Goal: Navigation & Orientation: Find specific page/section

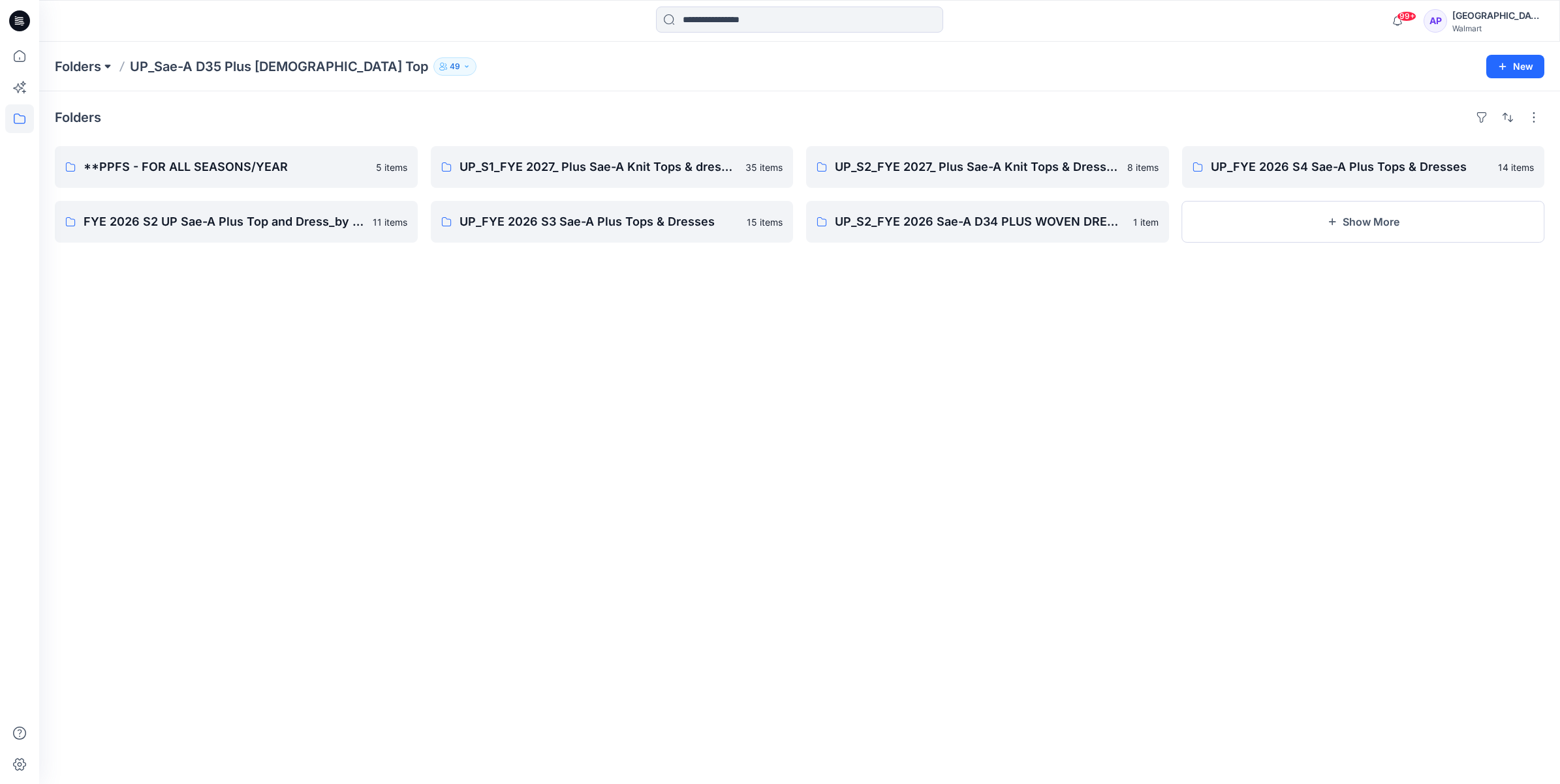
click at [105, 61] on button at bounding box center [107, 66] width 13 height 18
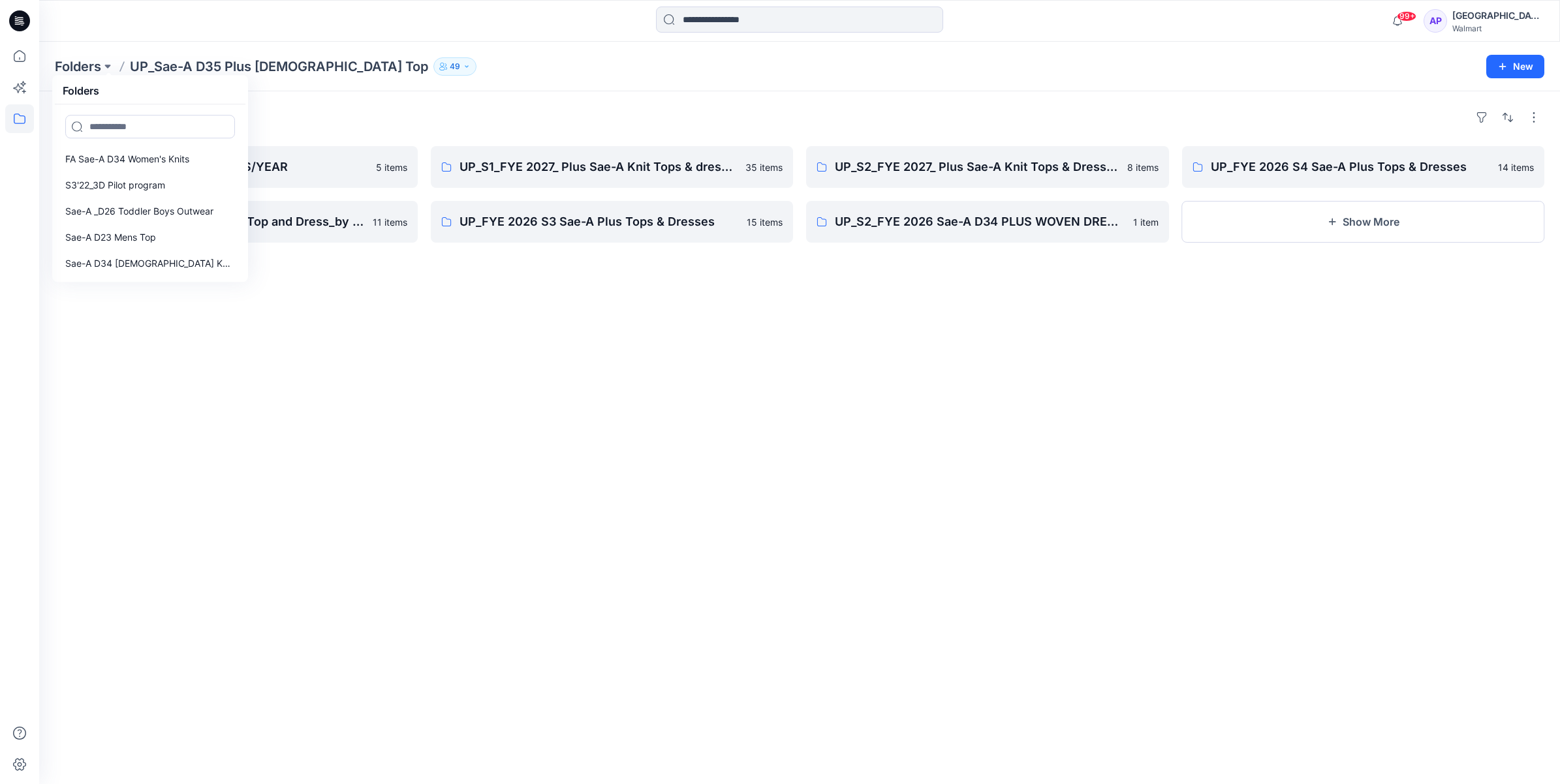
click at [178, 66] on p "UP_Sae-A D35 Plus [DEMOGRAPHIC_DATA] Top" at bounding box center [279, 66] width 298 height 18
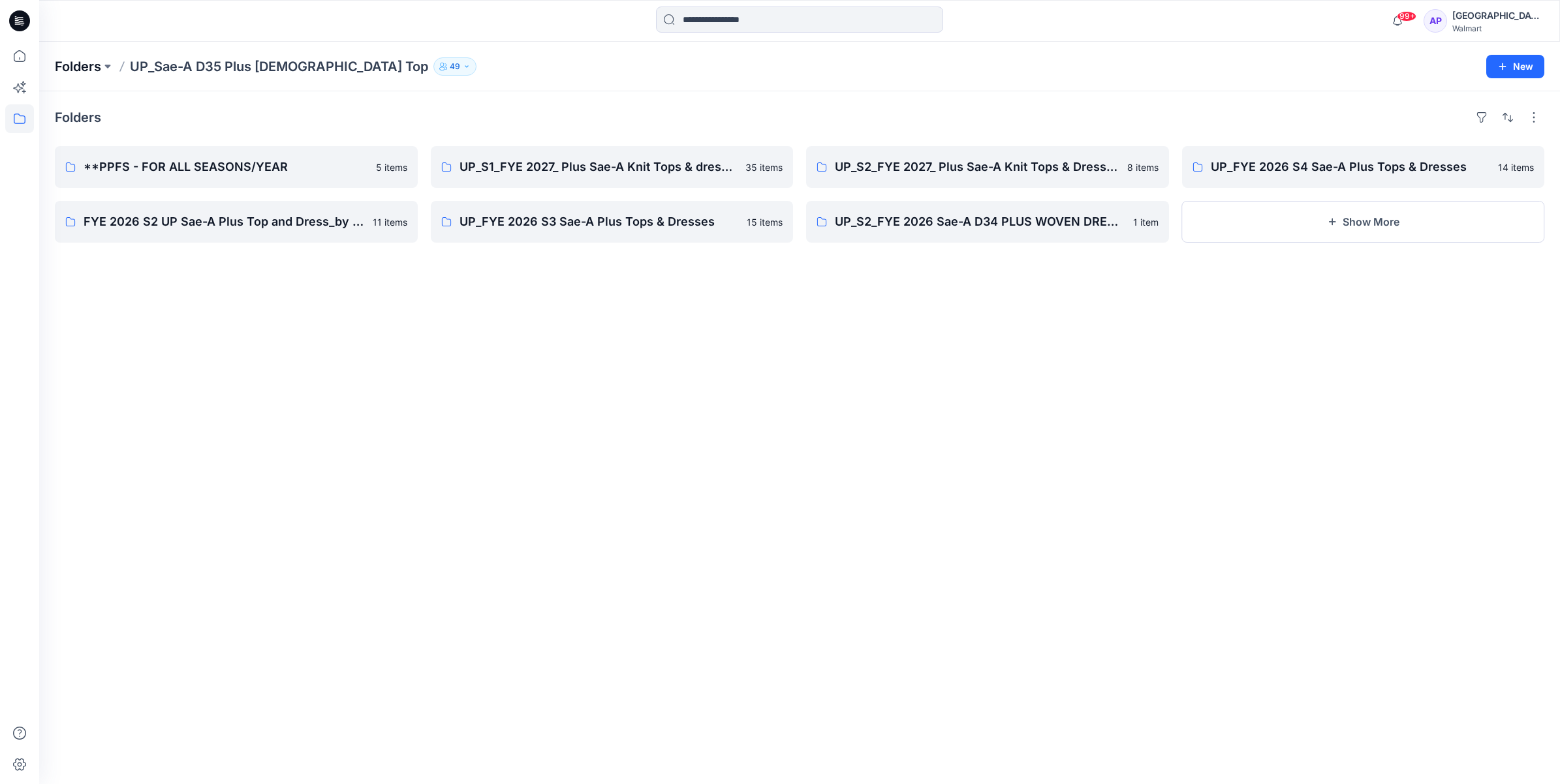
click at [101, 65] on p "Folders" at bounding box center [77, 66] width 46 height 18
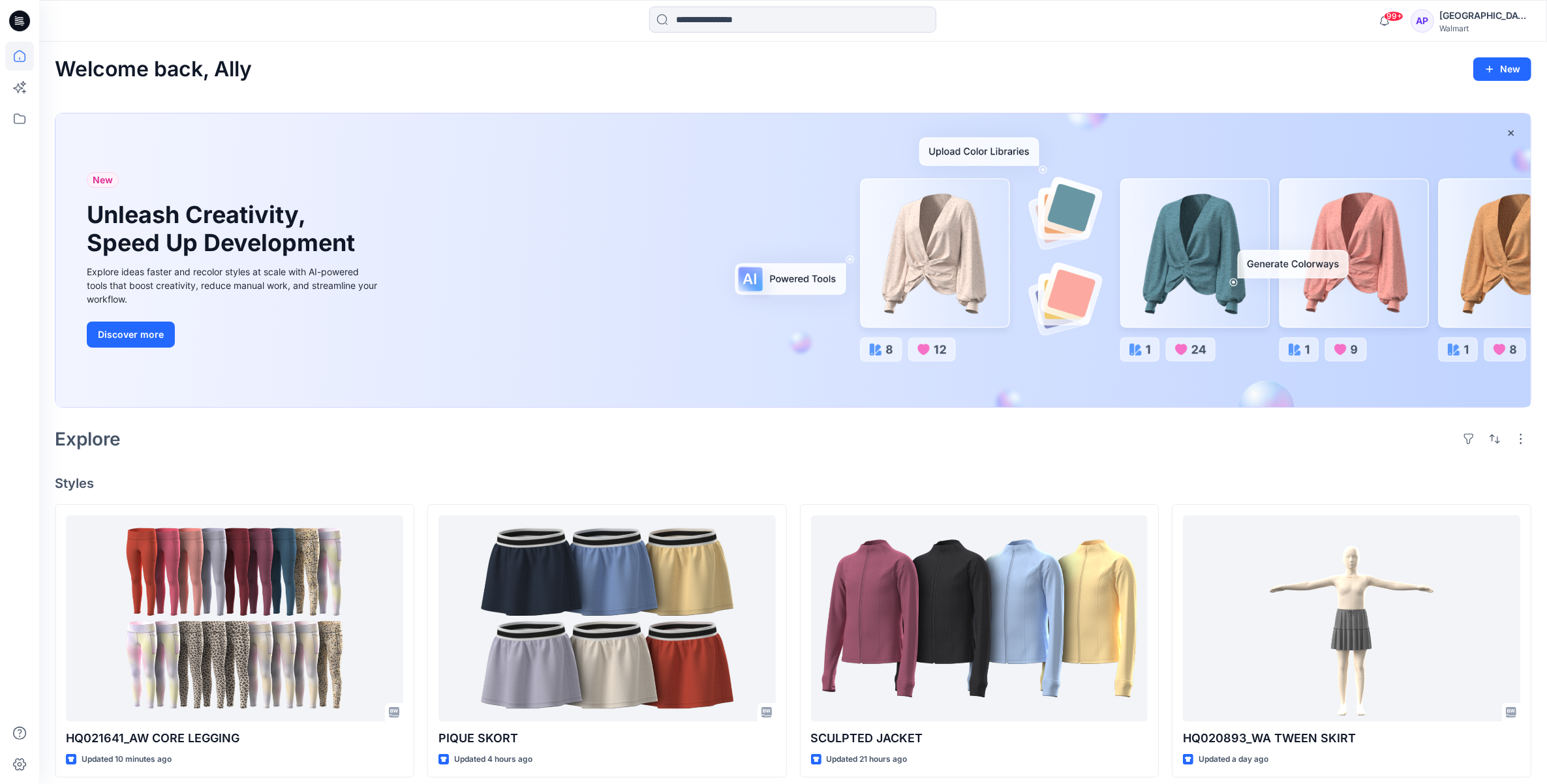
click at [410, 58] on div "Welcome back, Ally New" at bounding box center [793, 69] width 1476 height 24
click at [18, 119] on icon at bounding box center [19, 118] width 28 height 28
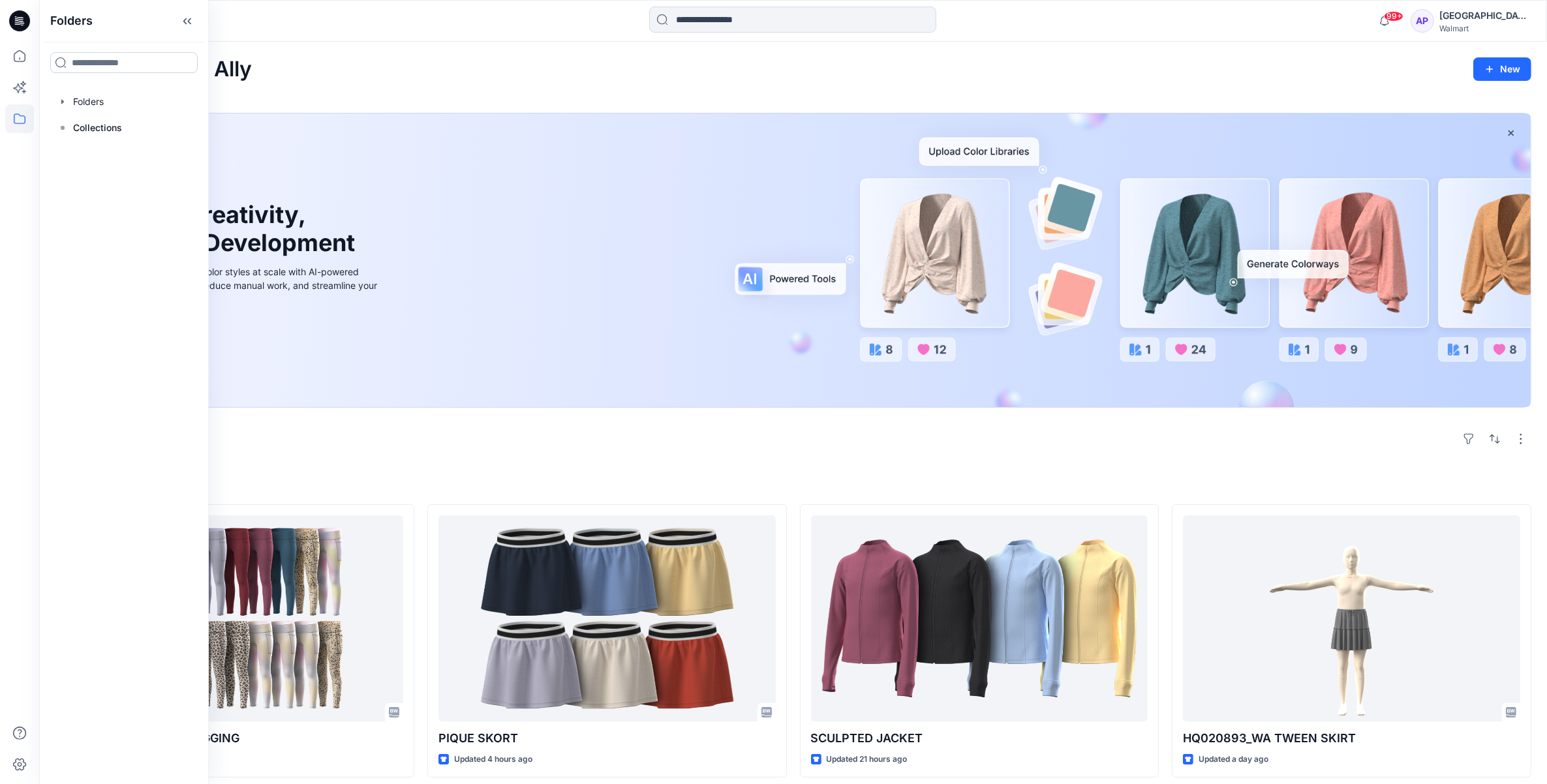
click at [87, 63] on input at bounding box center [124, 62] width 148 height 21
type input "*"
type input "****"
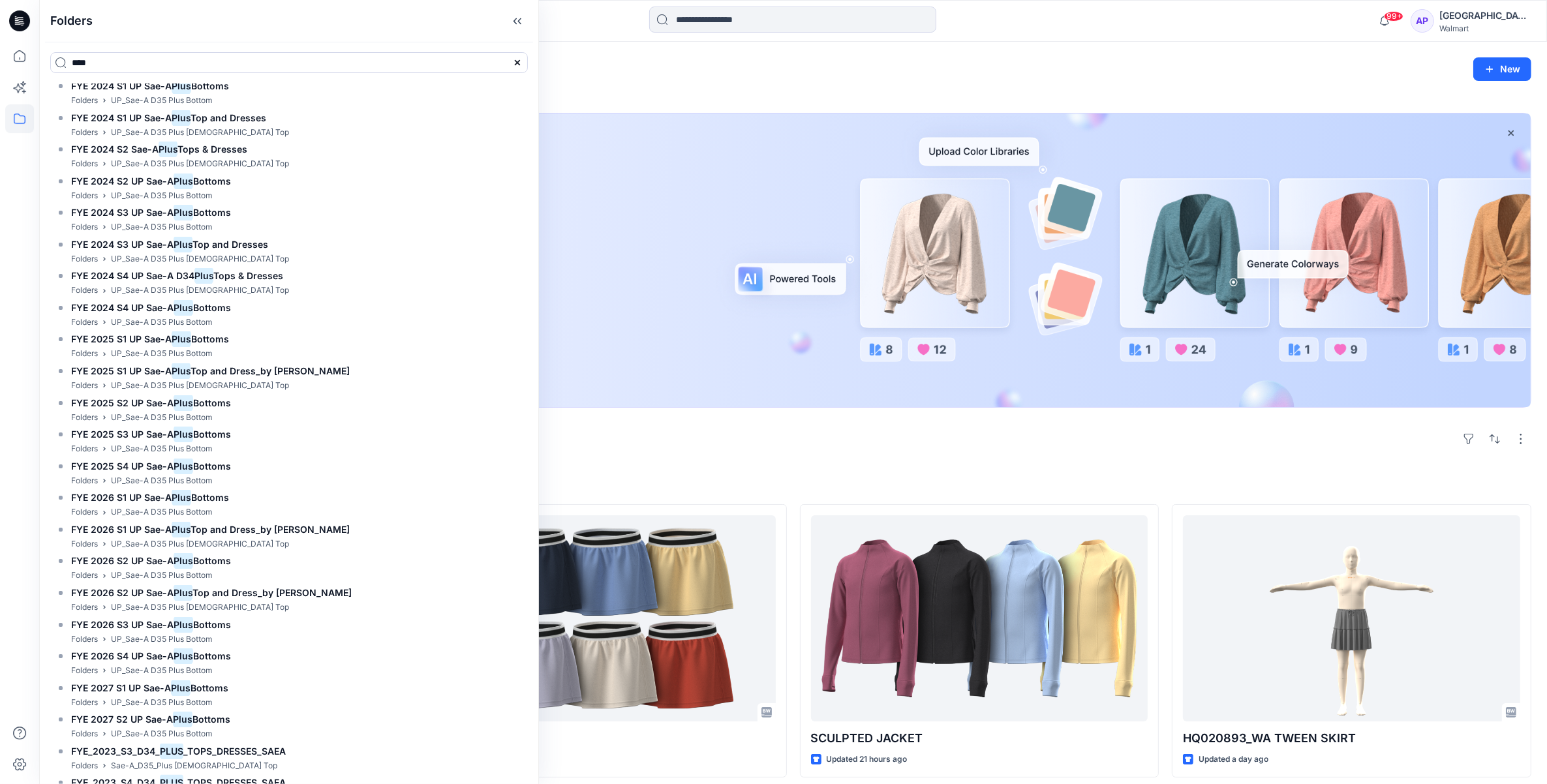
scroll to position [815, 0]
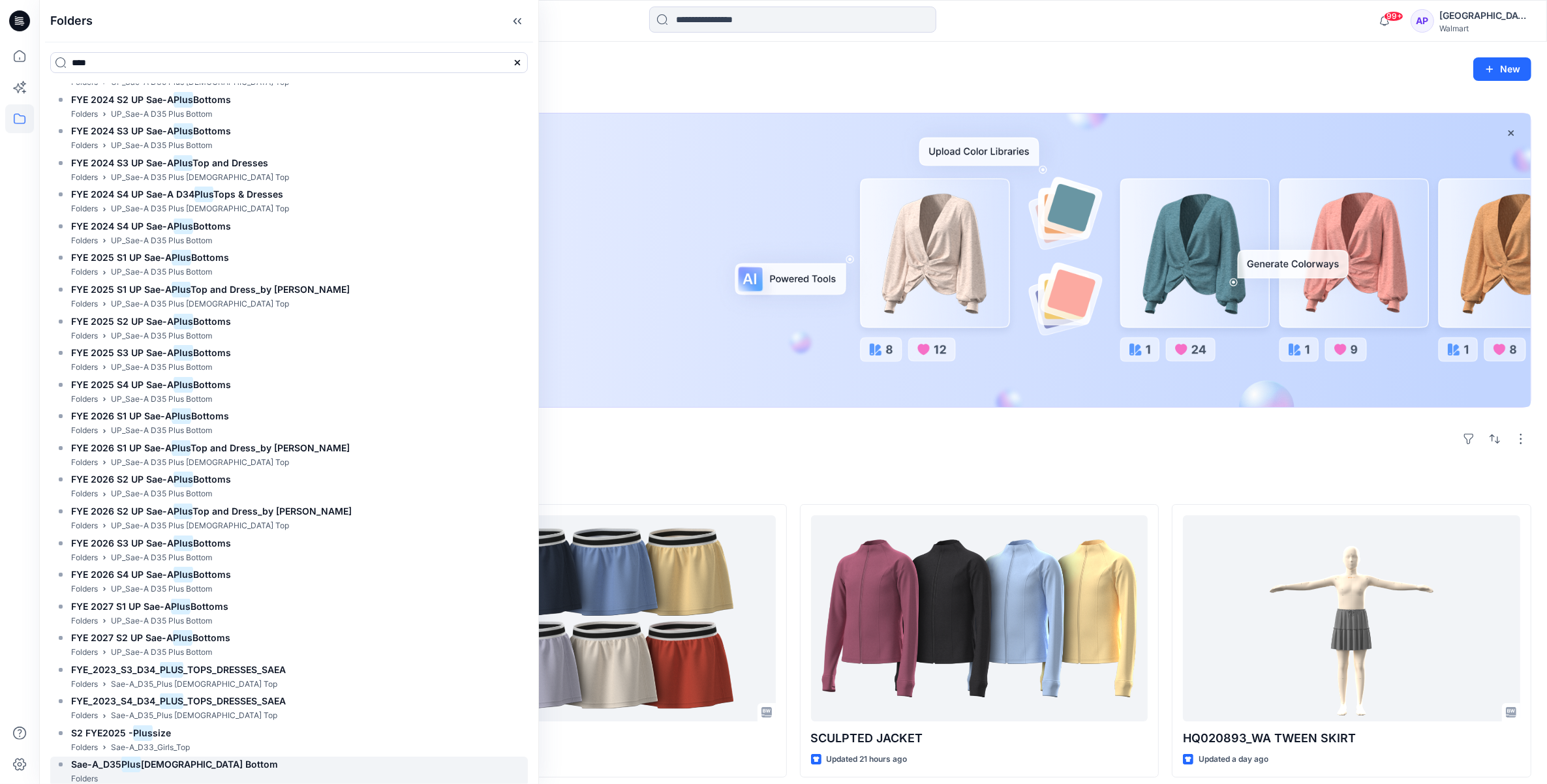
click at [168, 766] on span "Ladies Bottom" at bounding box center [209, 764] width 137 height 11
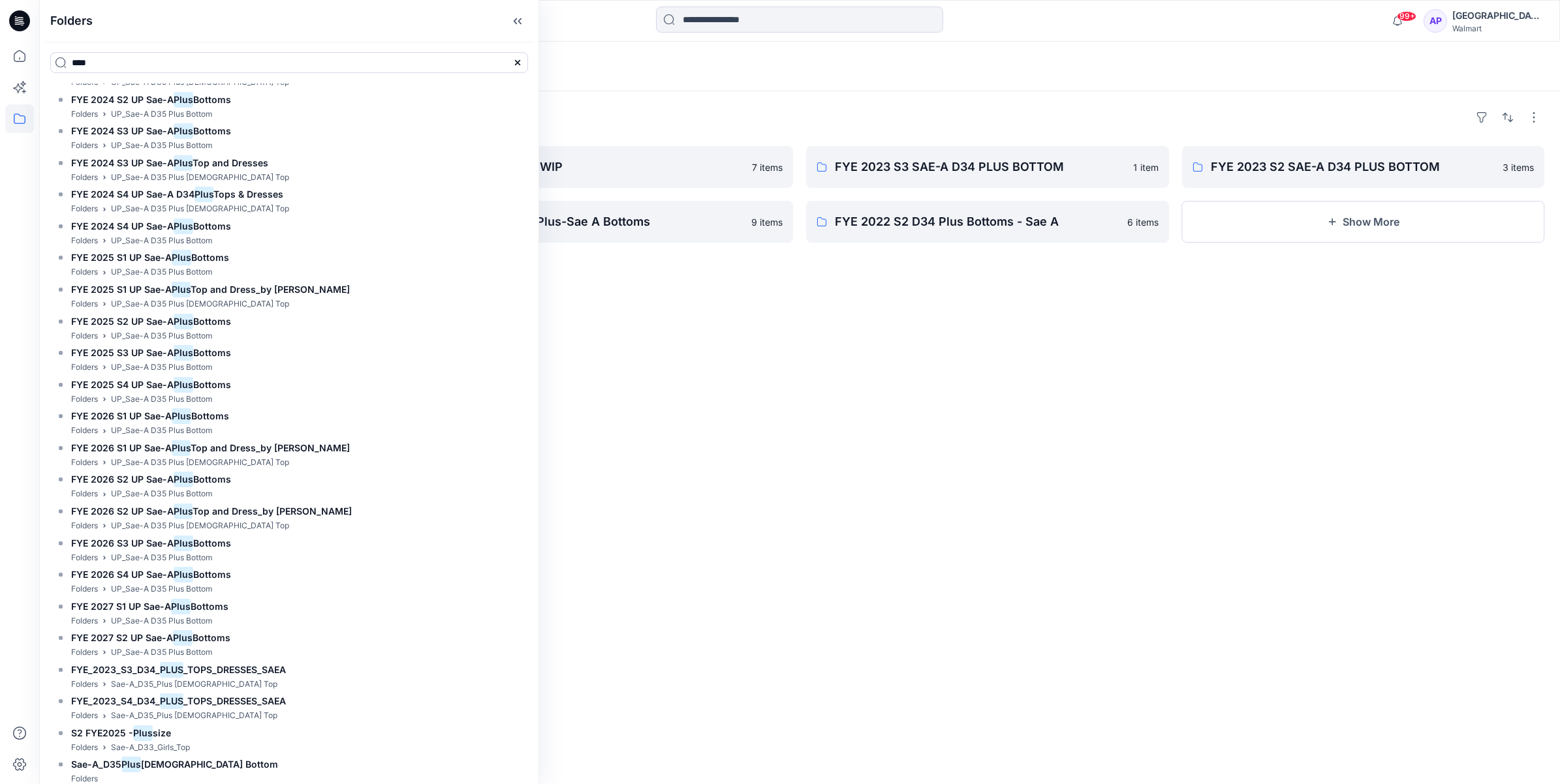
click at [785, 477] on div "Folders SIZE RUN S1'23 FYE 2024 0 items FYE 2023 S1 SAE-A D34 PLUS BOTTOM 5 ite…" at bounding box center [800, 438] width 1521 height 693
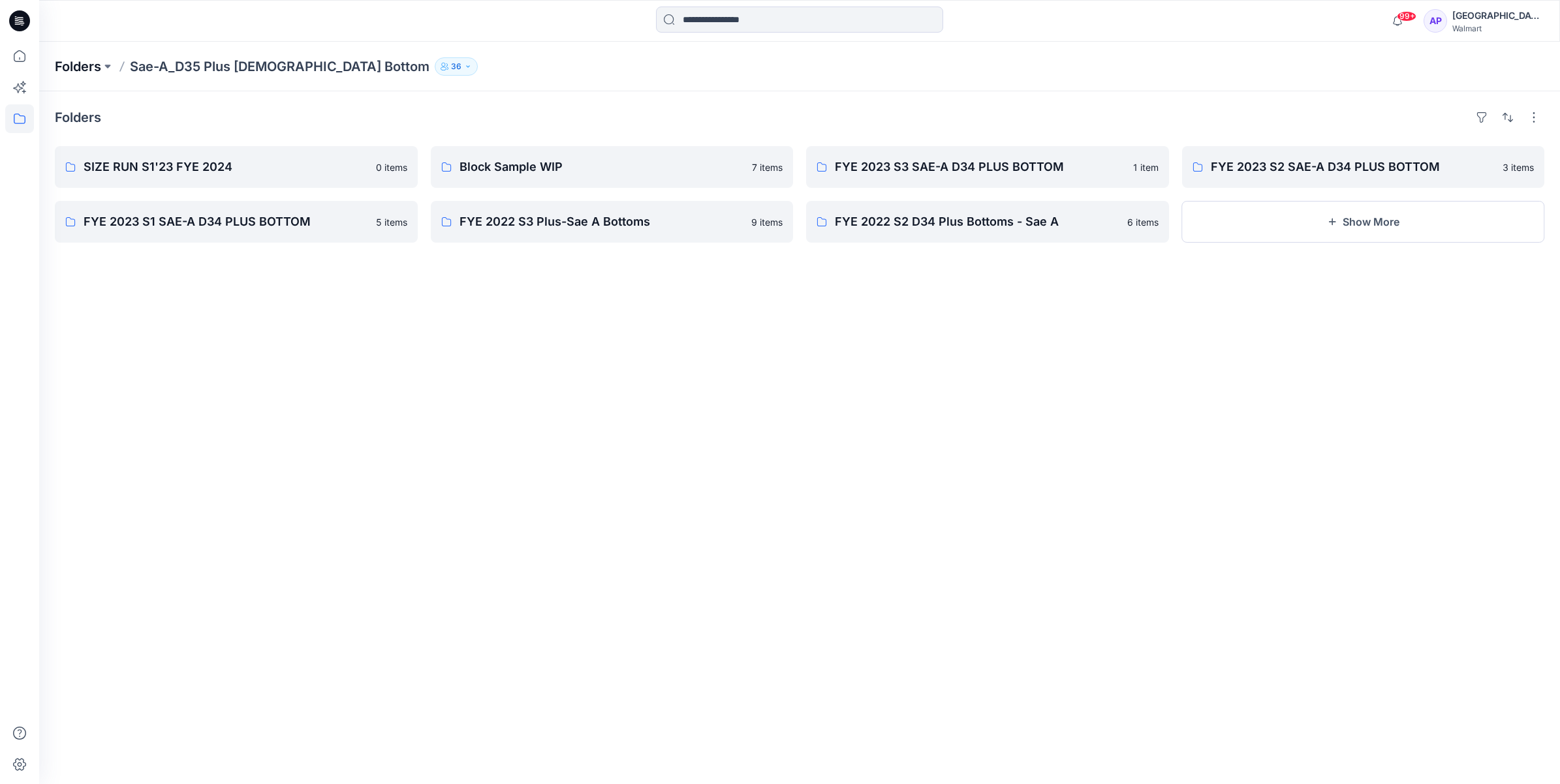
click at [99, 69] on p "Folders" at bounding box center [77, 66] width 46 height 18
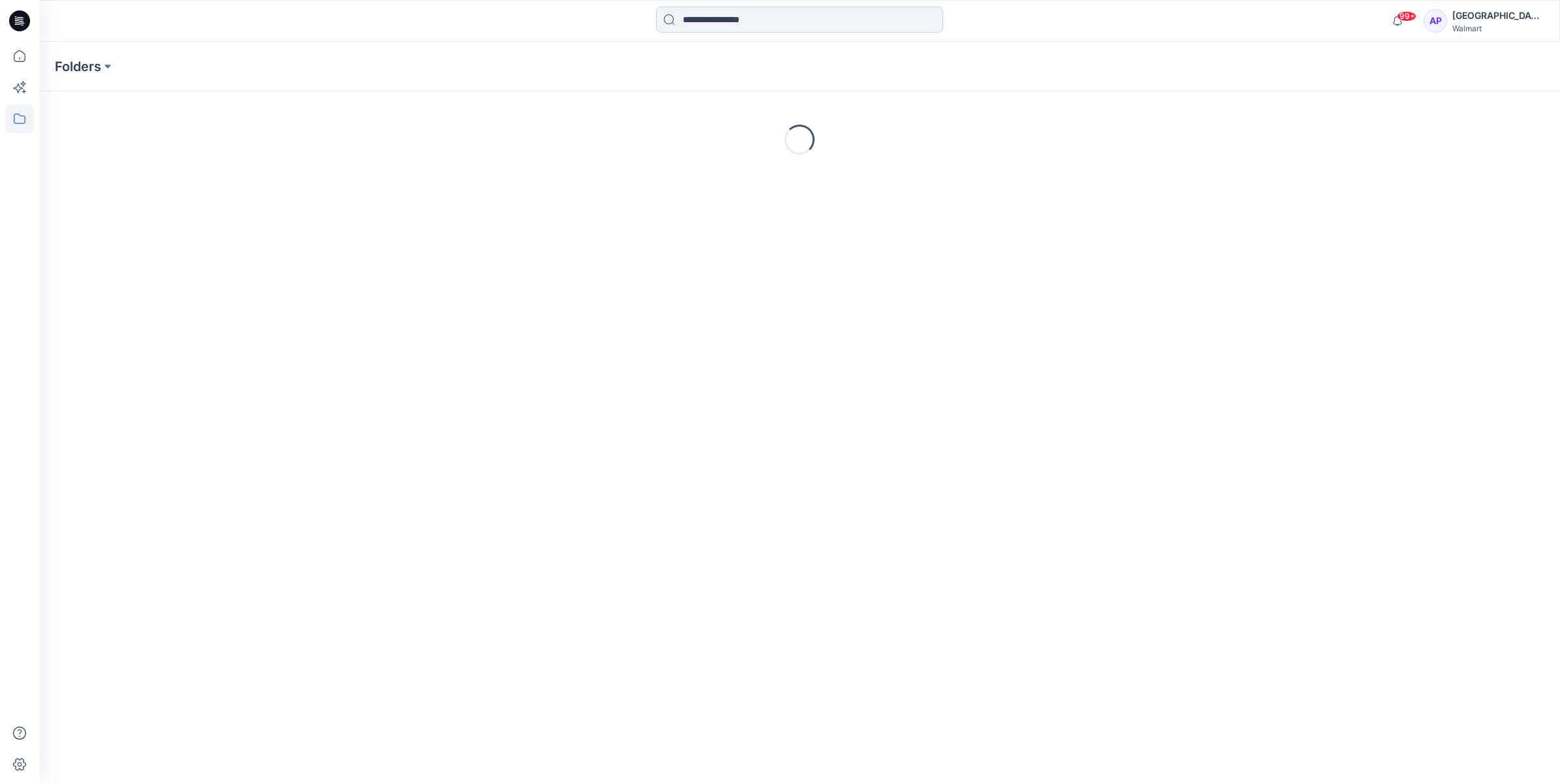
click at [736, 10] on input at bounding box center [799, 20] width 287 height 26
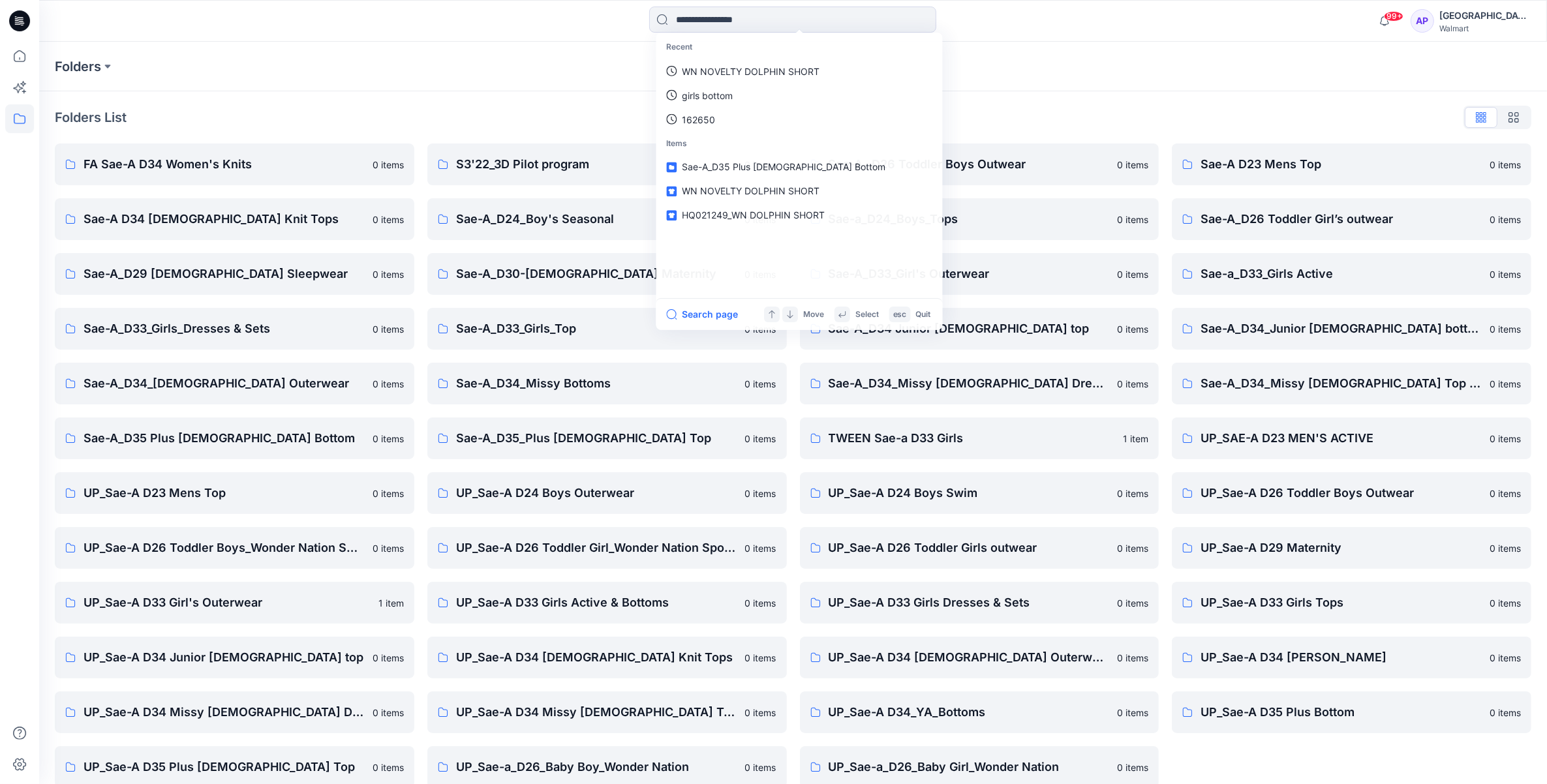
click at [438, 94] on div "Folders List FA Sae-A D34 Women's Knits 0 items Sae-A D34 Ladies Knit Tops 0 it…" at bounding box center [793, 447] width 1508 height 712
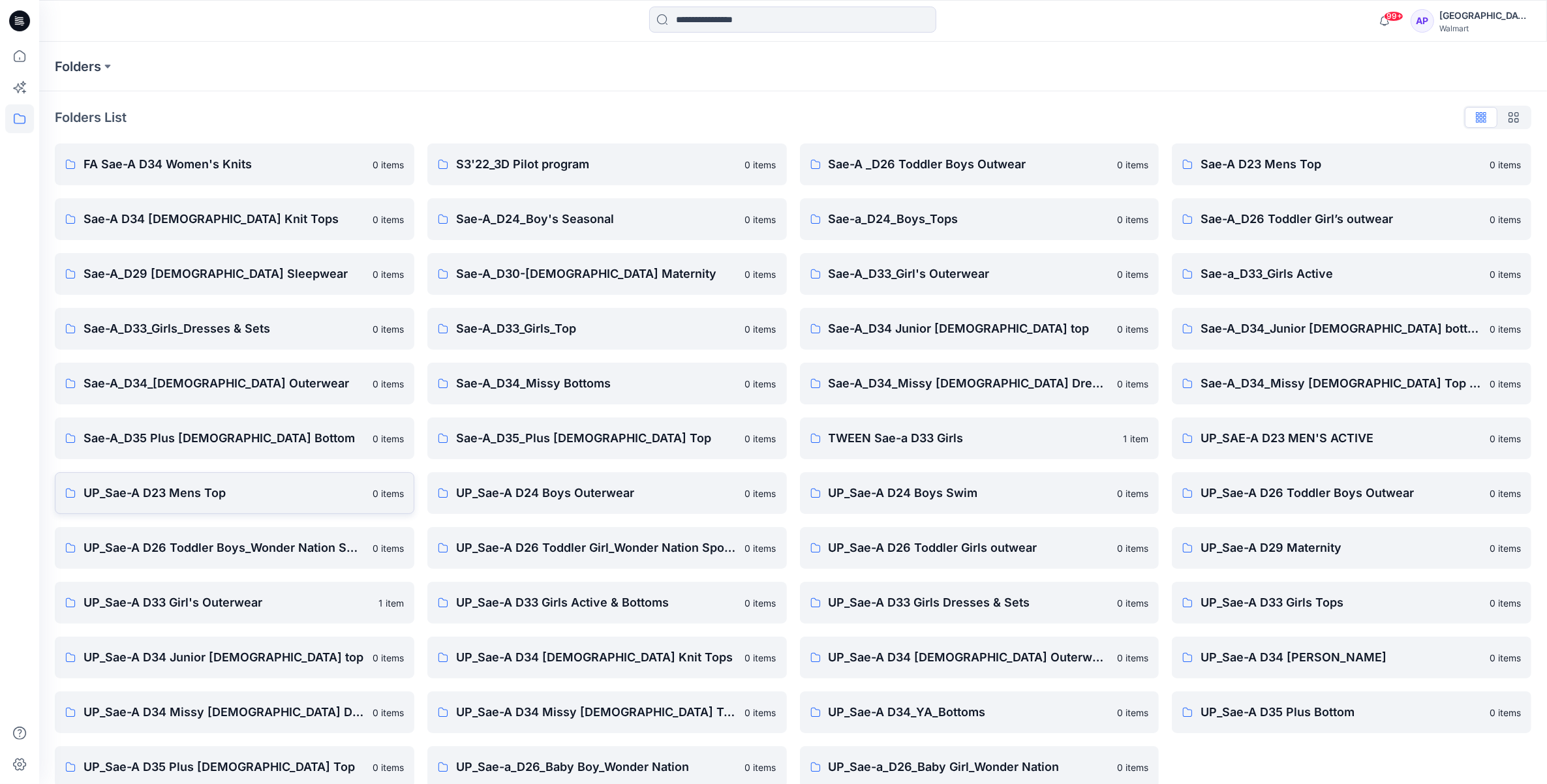
scroll to position [18, 0]
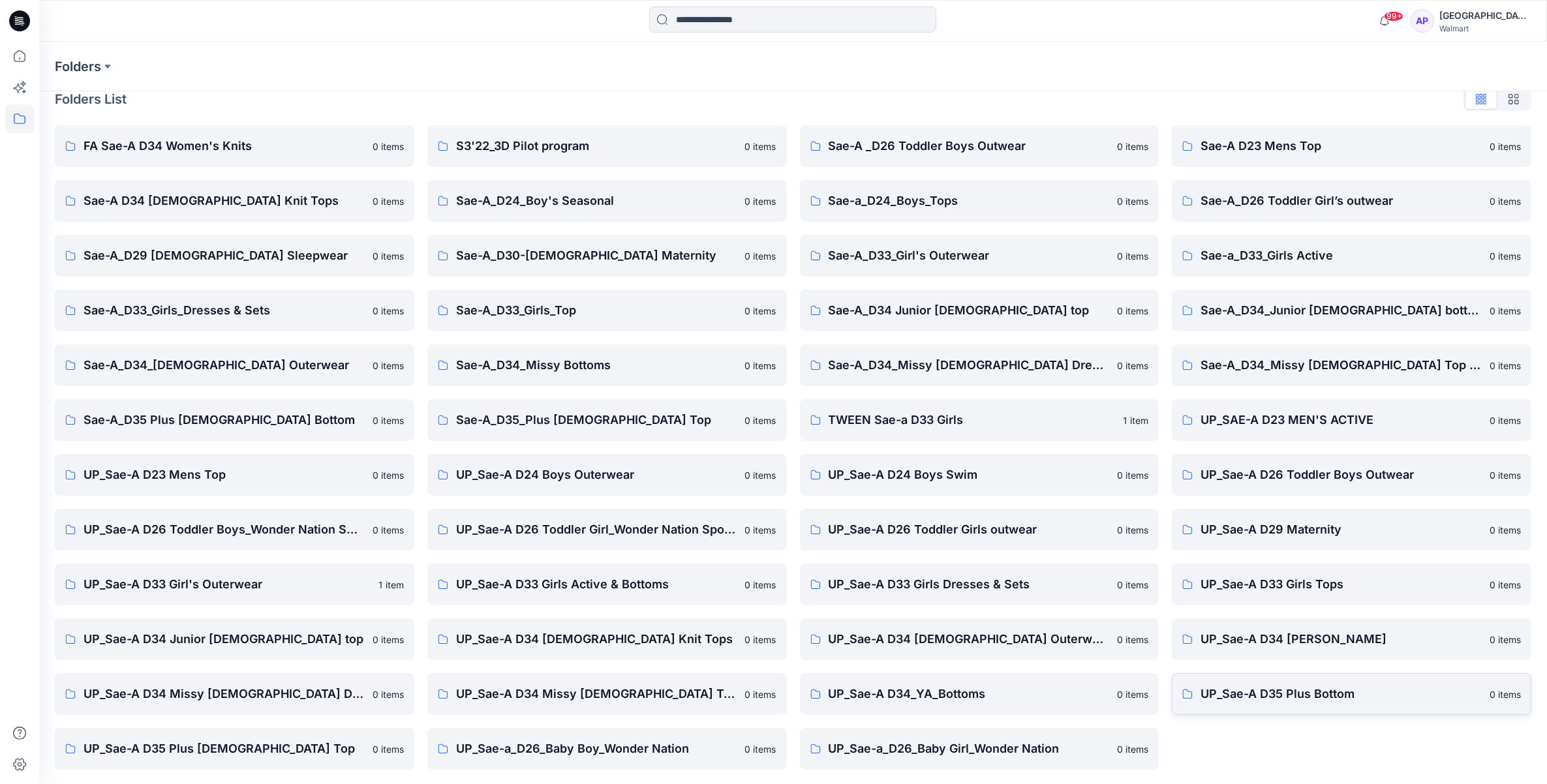
click at [1359, 699] on p "UP_Sae-A D35 Plus Bottom" at bounding box center [1341, 693] width 281 height 18
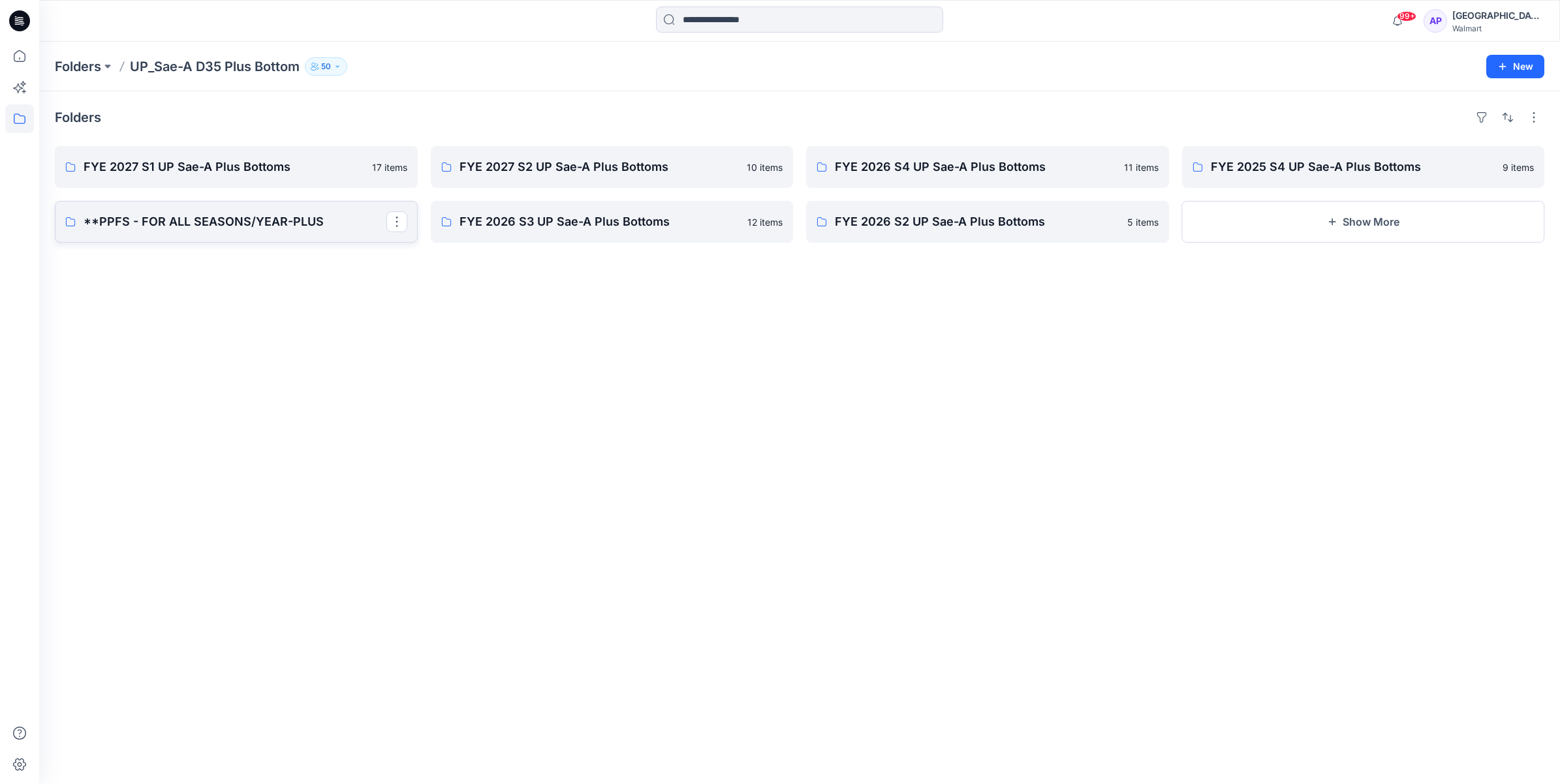
click at [235, 220] on p "**PPFS - FOR ALL SEASONS/YEAR-PLUS" at bounding box center [235, 221] width 303 height 18
